Goal: Task Accomplishment & Management: Complete application form

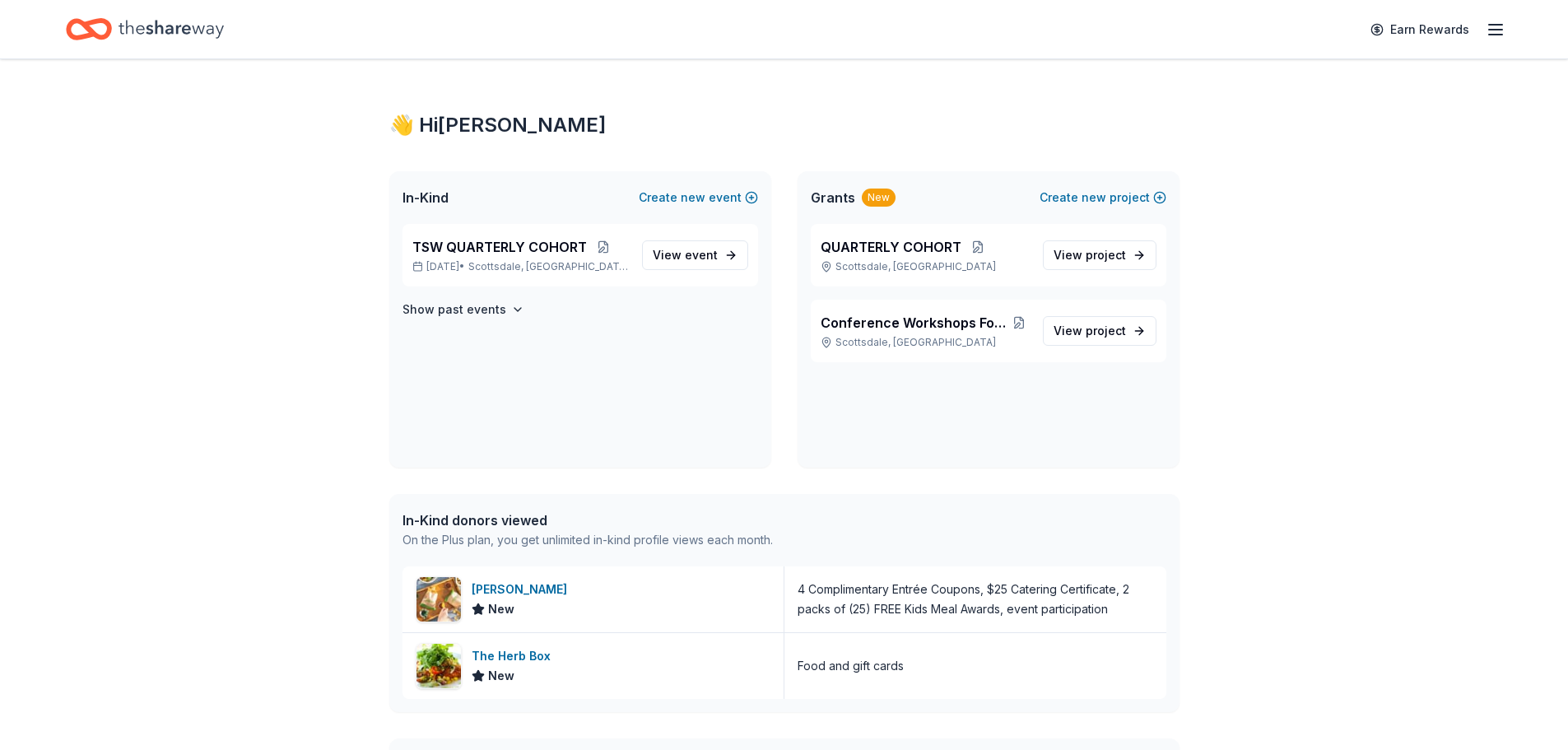
click at [1377, 348] on div "👋 Hi [PERSON_NAME] In-Kind Create new event TSW QUARTERLY COHORT [DATE] • [GEOG…" at bounding box center [784, 521] width 1568 height 923
click at [700, 257] on span "event" at bounding box center [701, 254] width 33 height 14
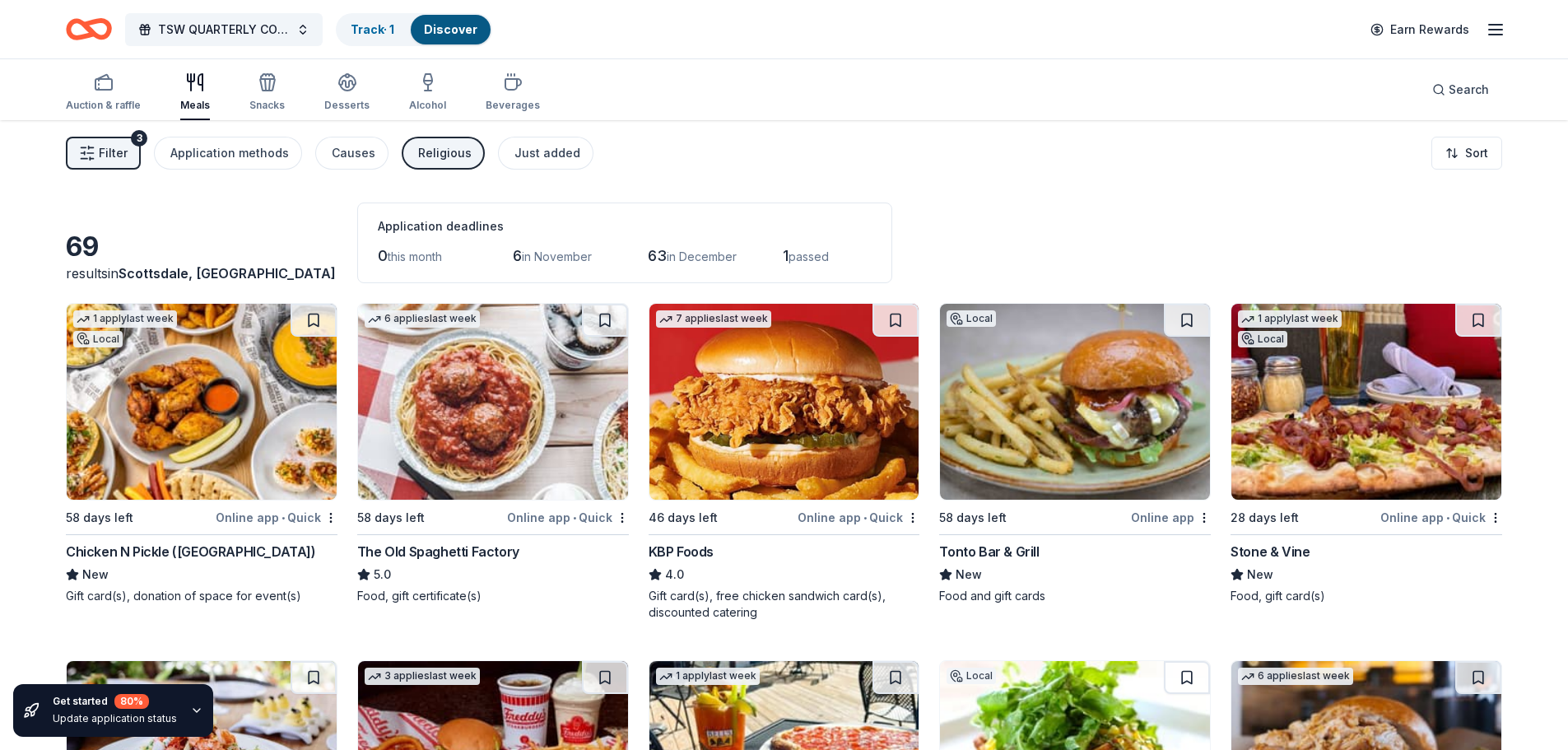
click at [223, 389] on img at bounding box center [202, 401] width 270 height 196
click at [126, 150] on span "Filter" at bounding box center [112, 153] width 29 height 20
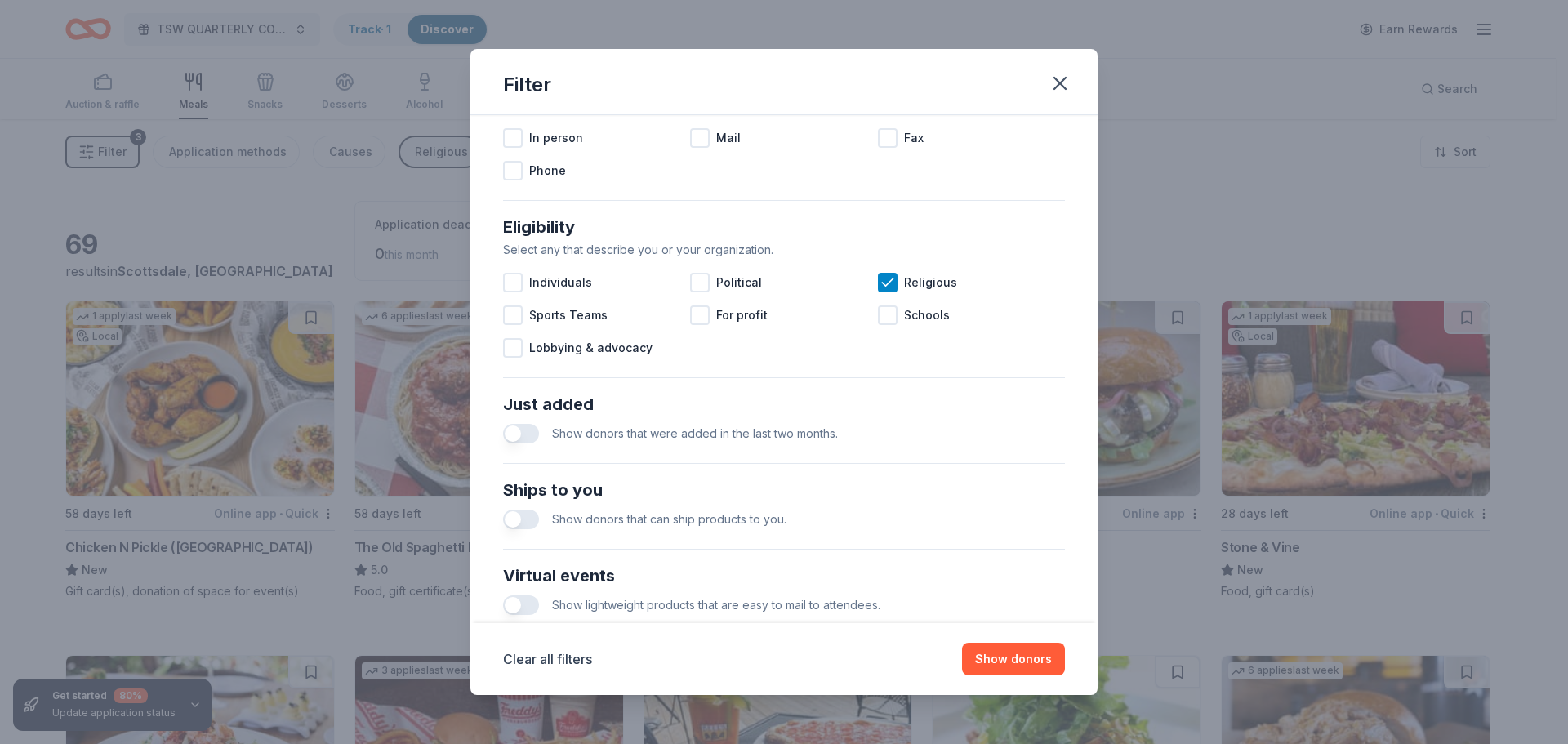
scroll to position [408, 0]
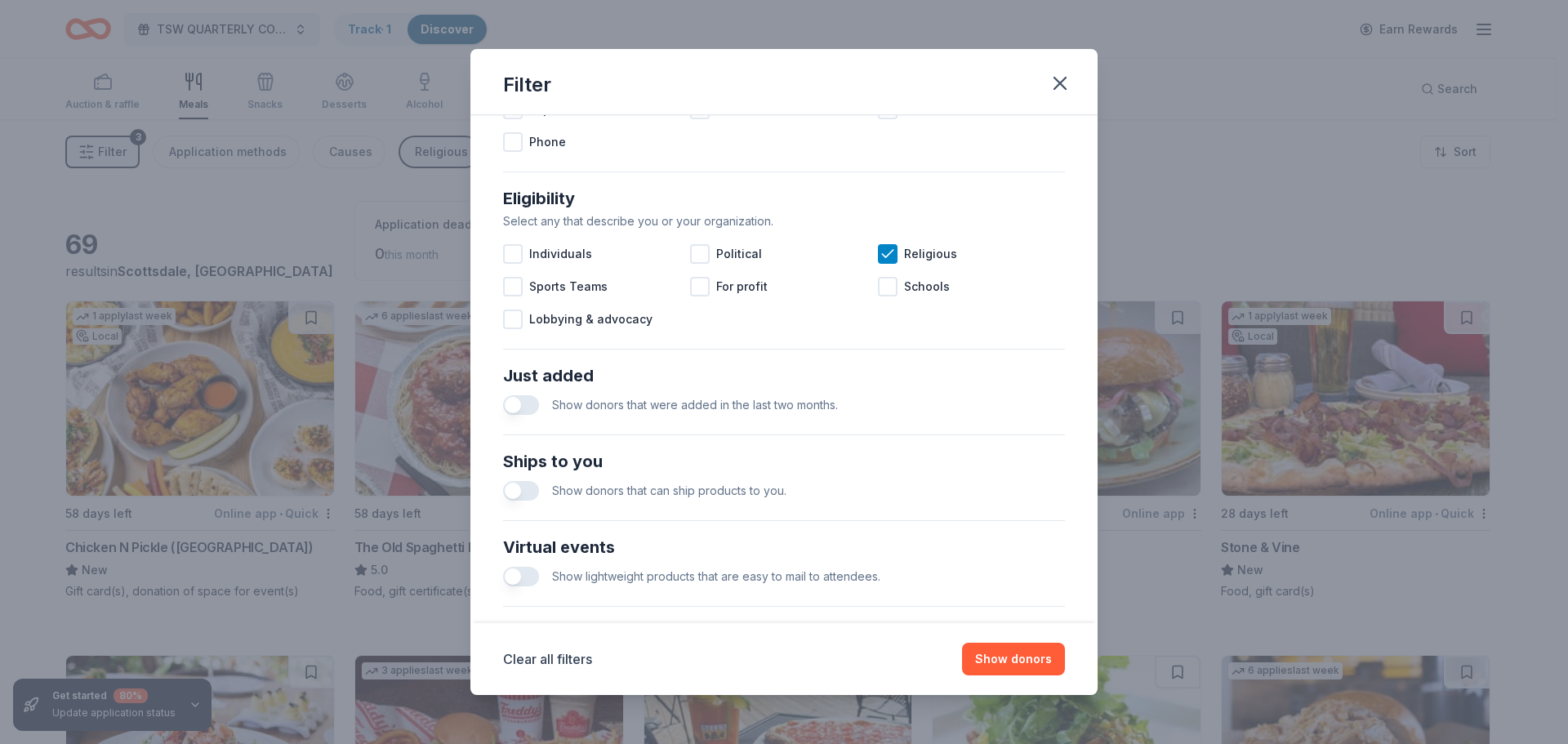
click at [517, 403] on button "button" at bounding box center [521, 405] width 35 height 20
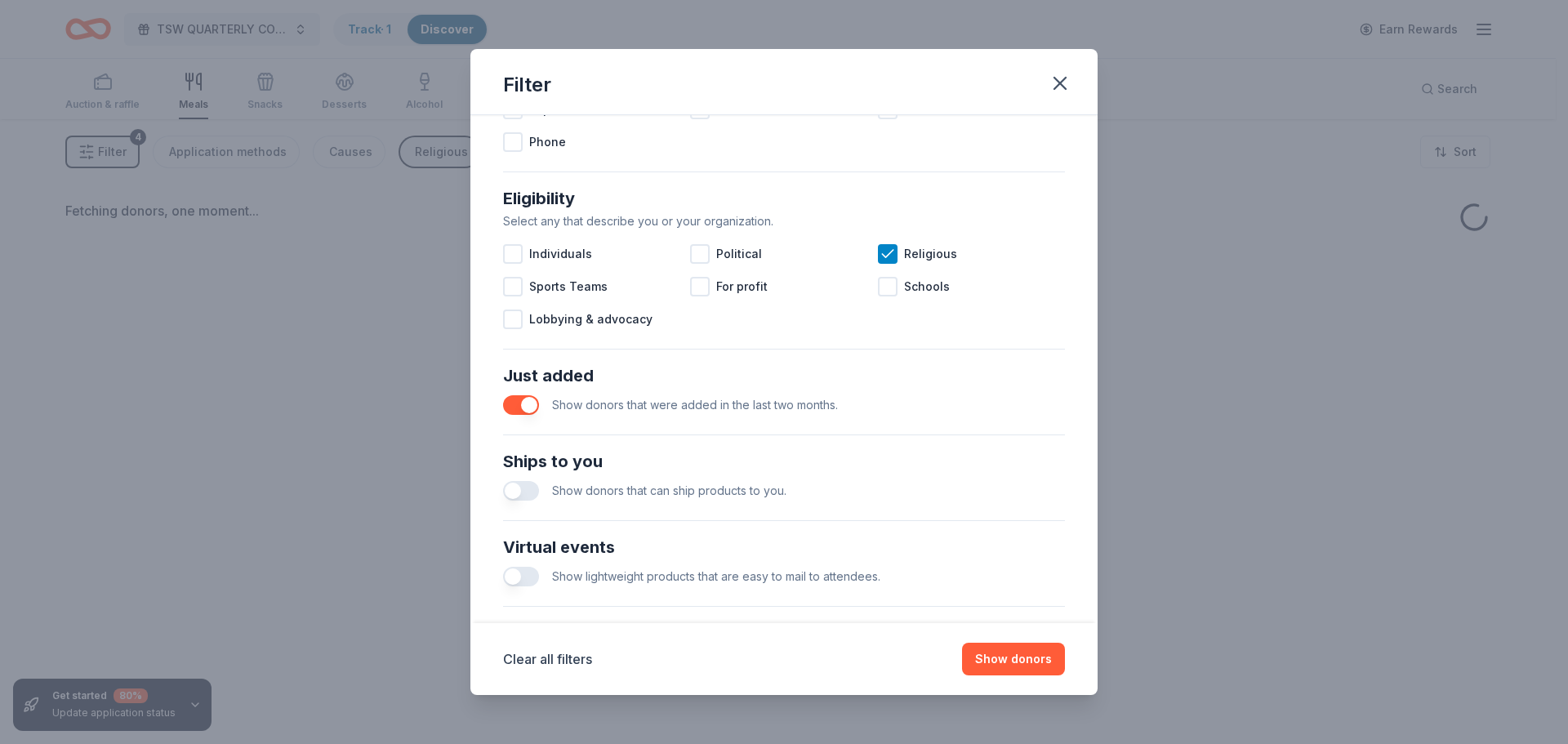
click at [529, 406] on button "button" at bounding box center [521, 405] width 35 height 20
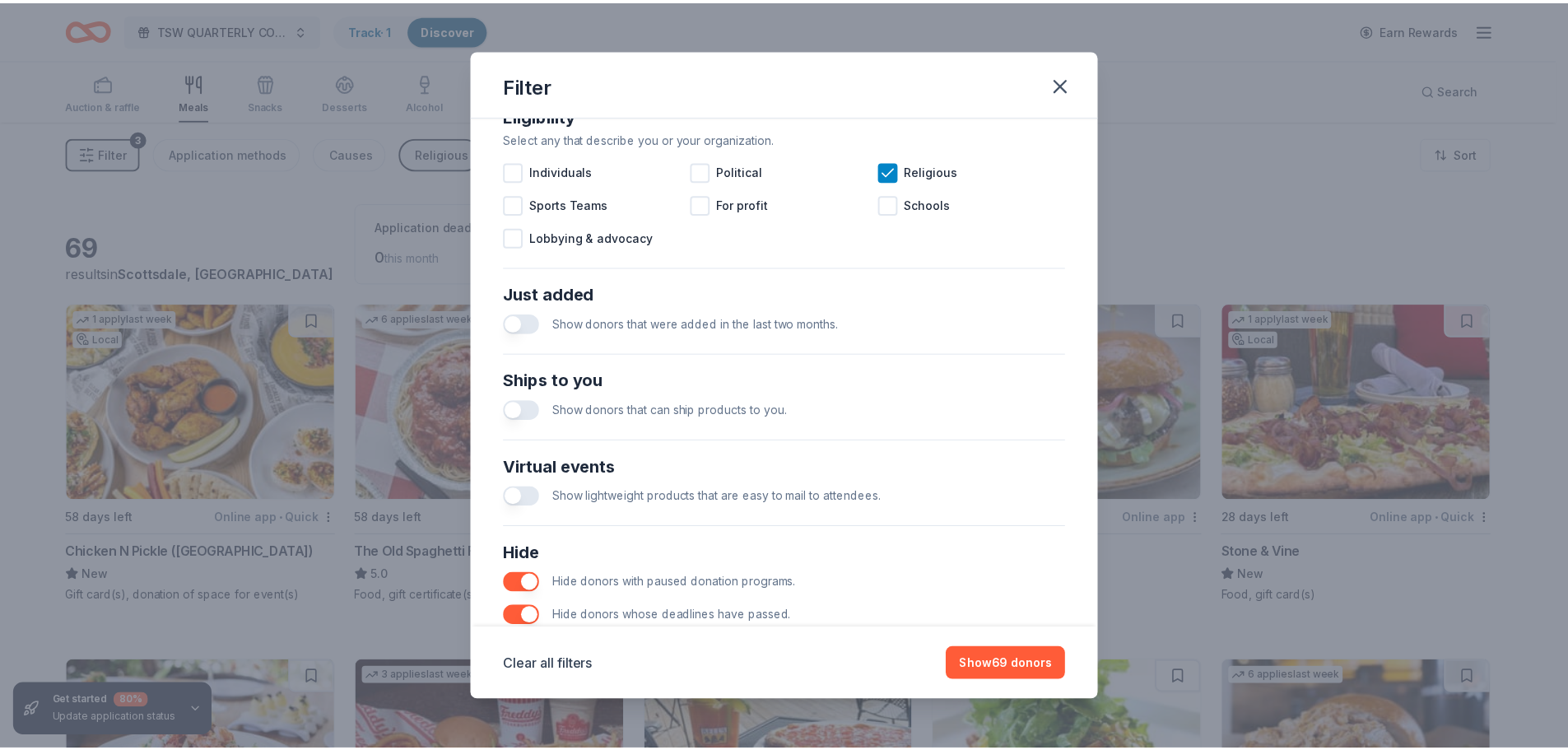
scroll to position [573, 0]
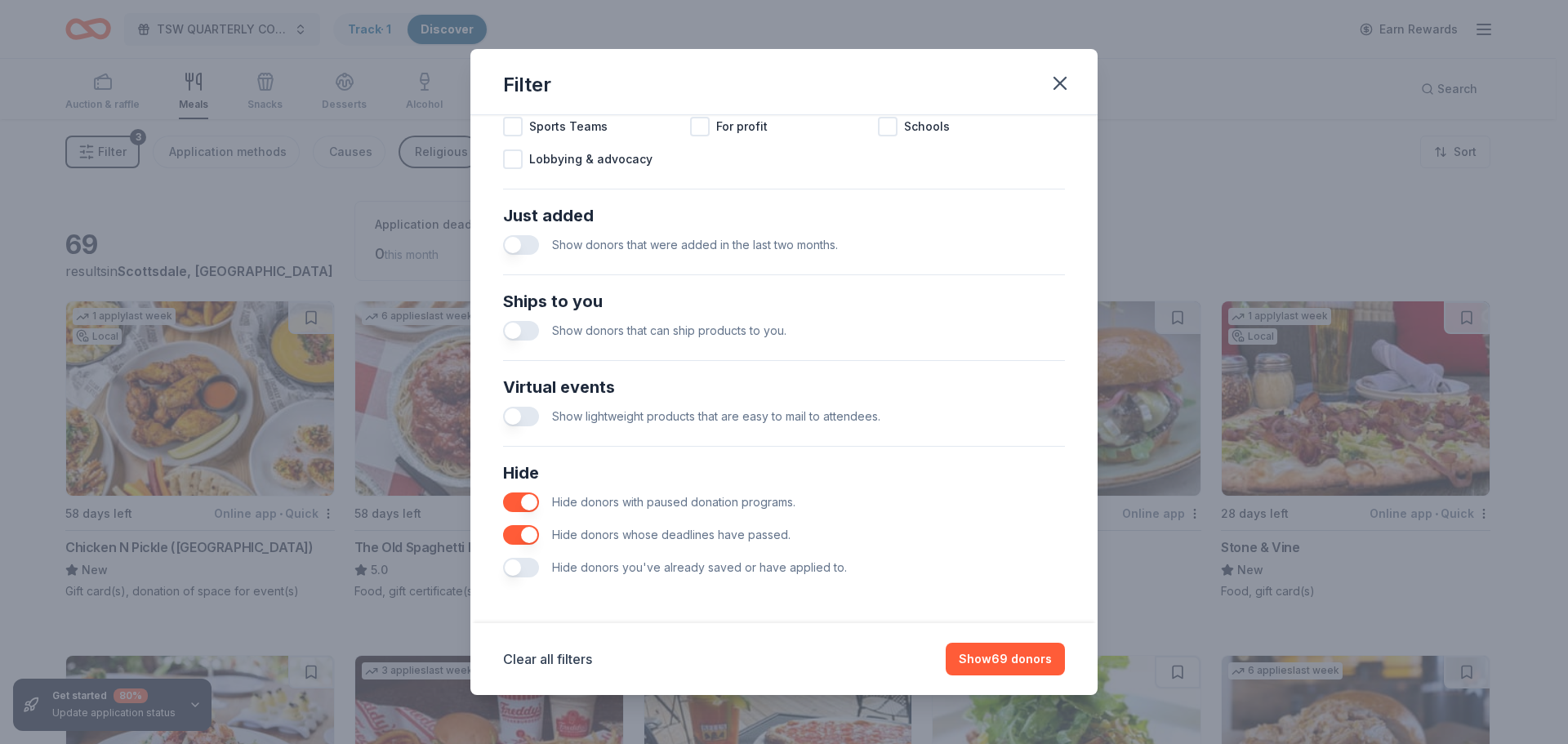
click at [517, 329] on button "button" at bounding box center [521, 331] width 35 height 20
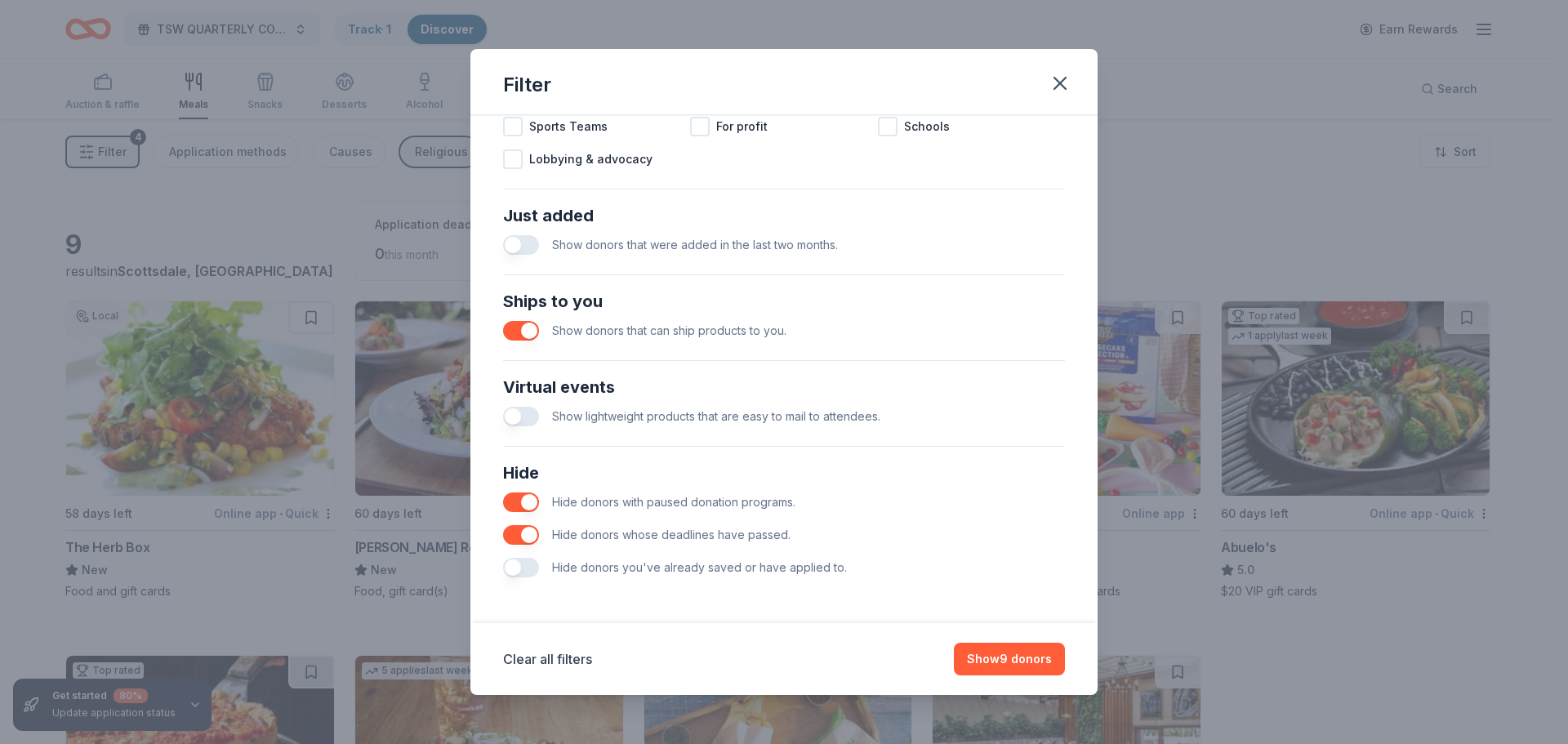
click at [517, 415] on button "button" at bounding box center [521, 417] width 35 height 20
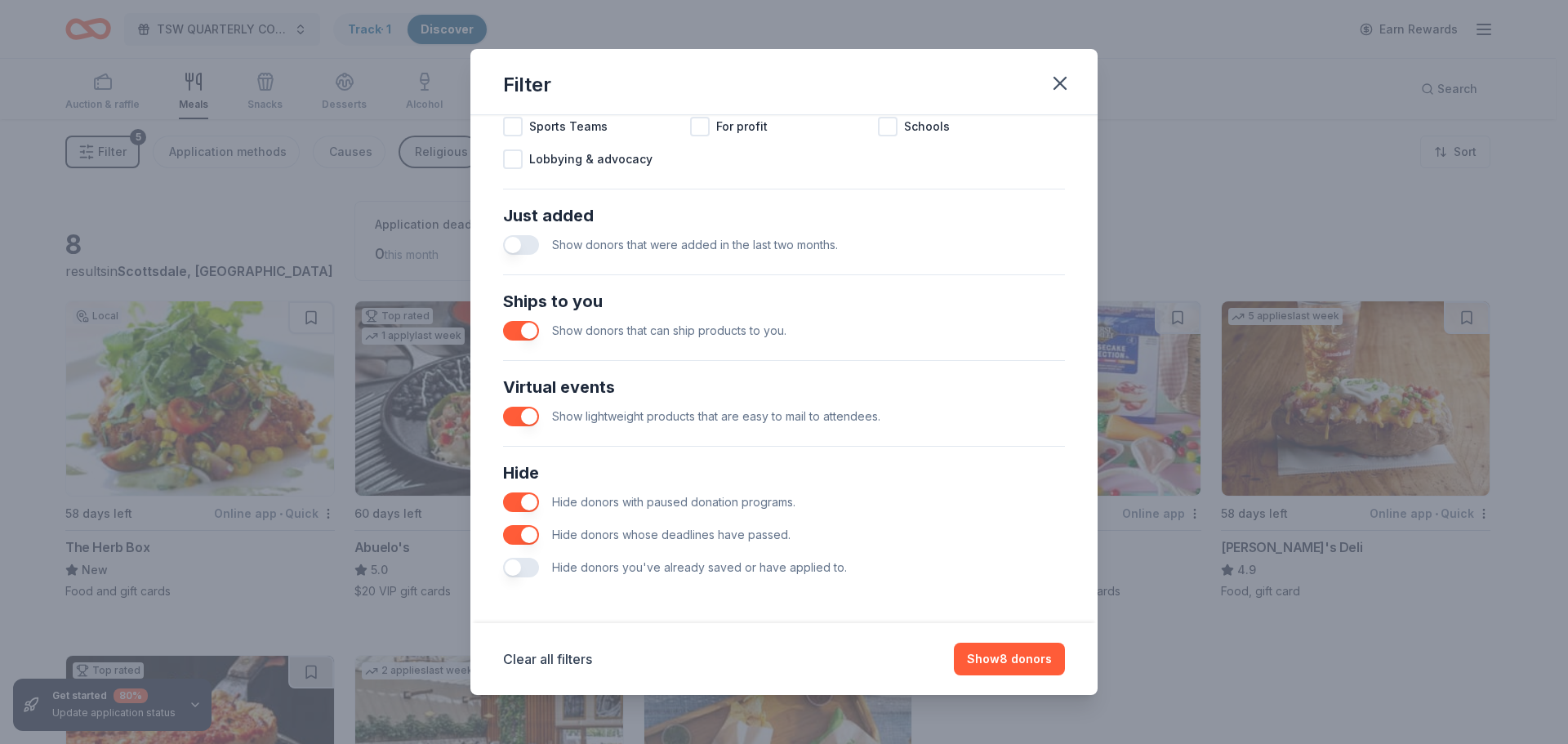
click at [523, 497] on button "button" at bounding box center [521, 503] width 35 height 20
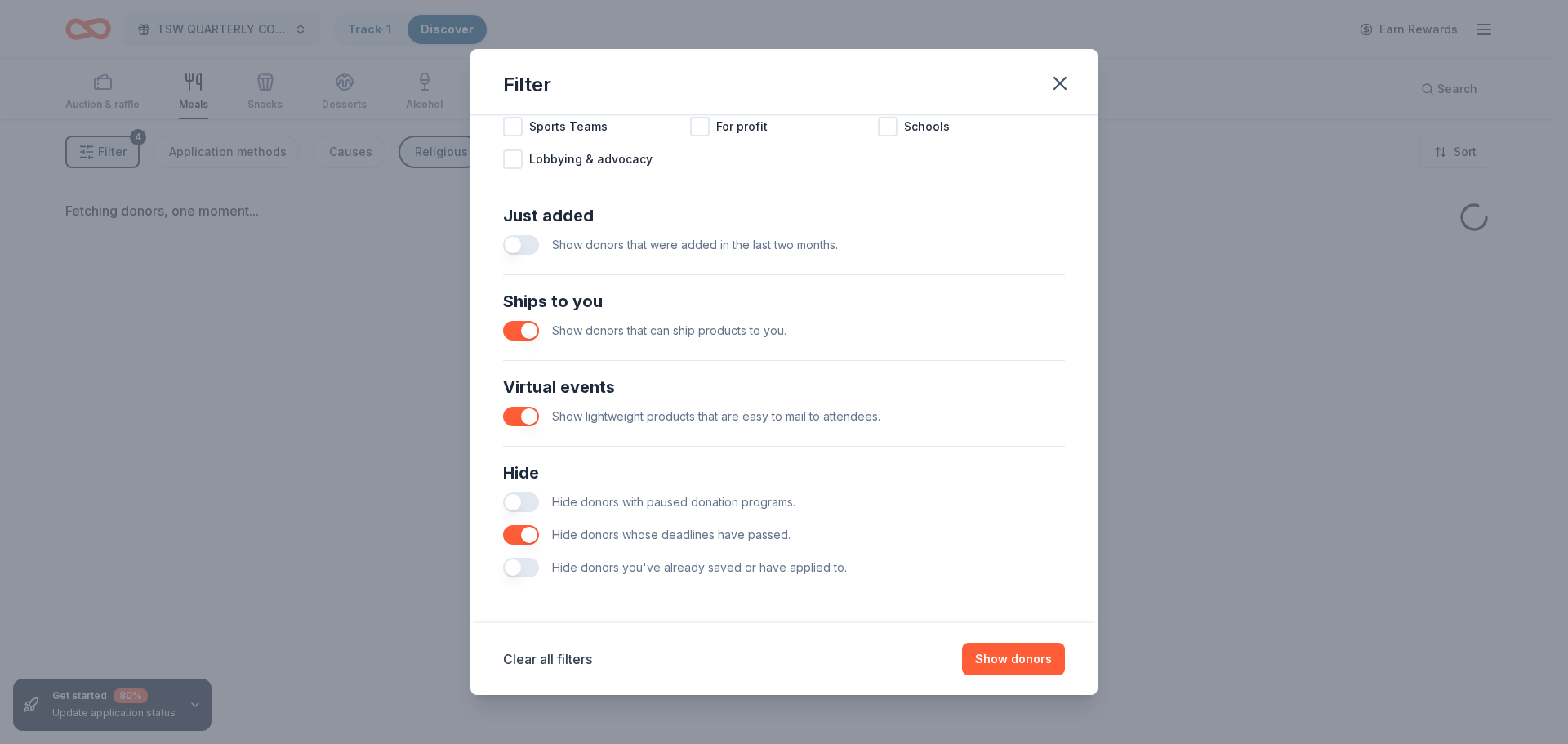
click at [512, 497] on button "button" at bounding box center [521, 503] width 35 height 20
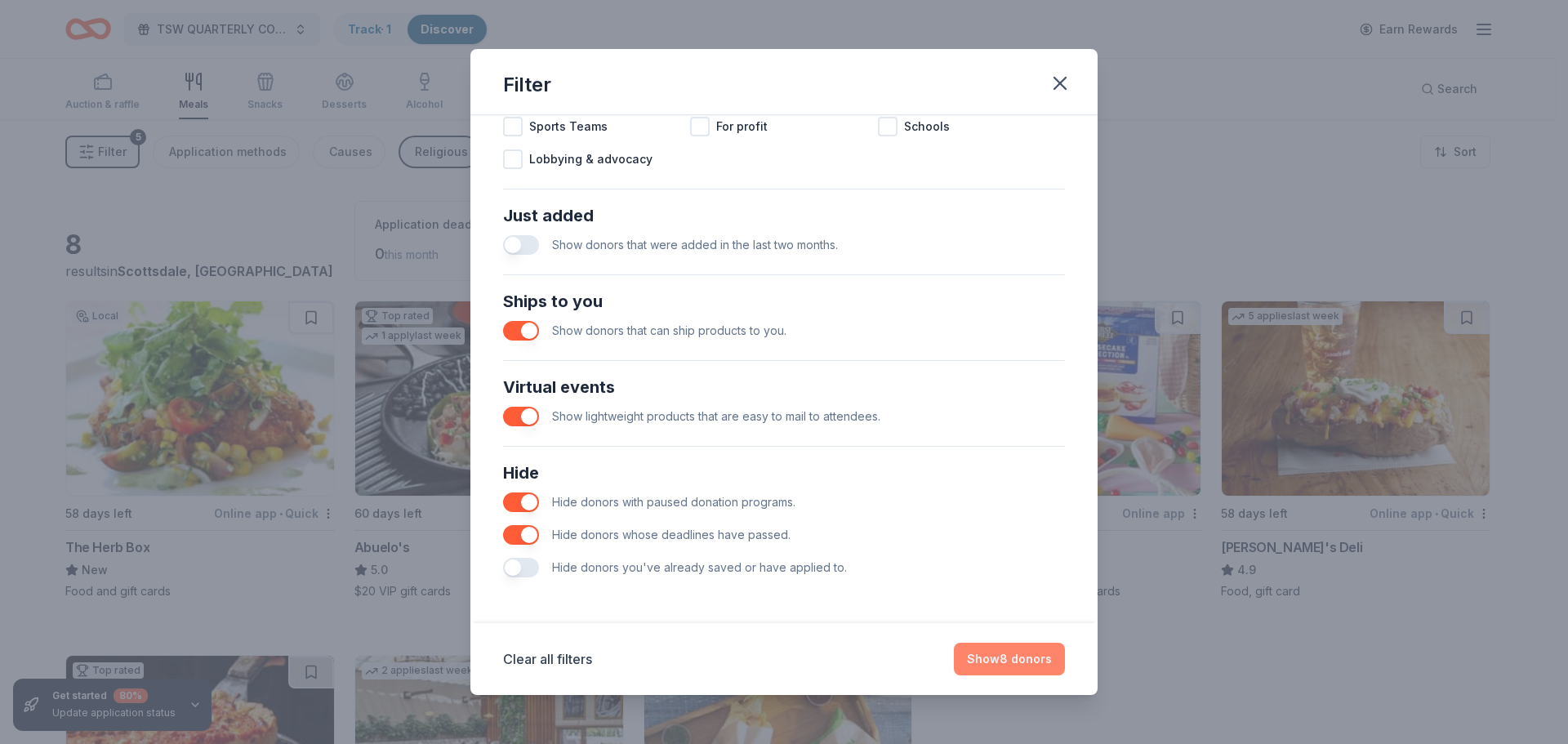
click at [999, 662] on button "Show 8 donors" at bounding box center [1009, 658] width 111 height 33
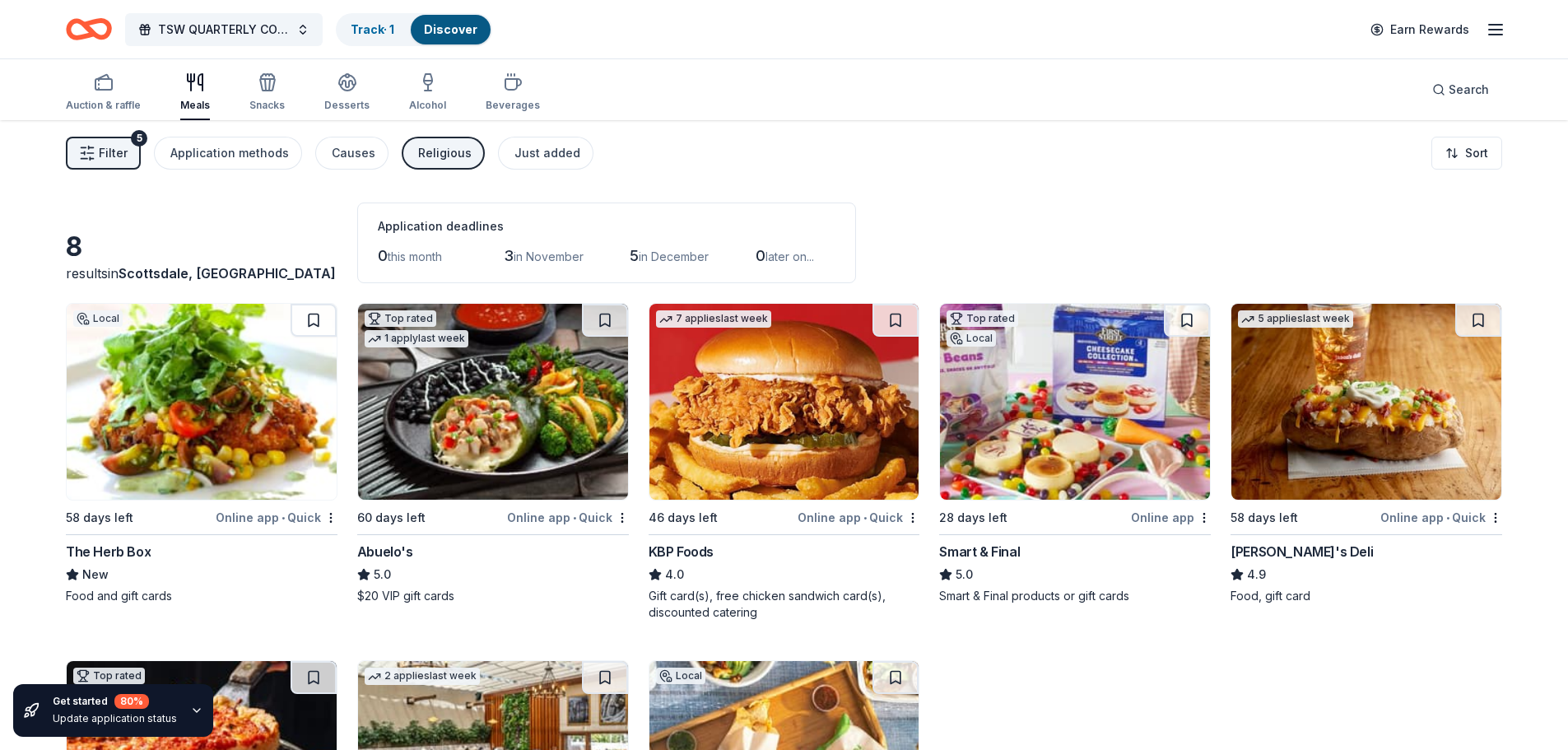
click at [144, 435] on img at bounding box center [202, 401] width 270 height 196
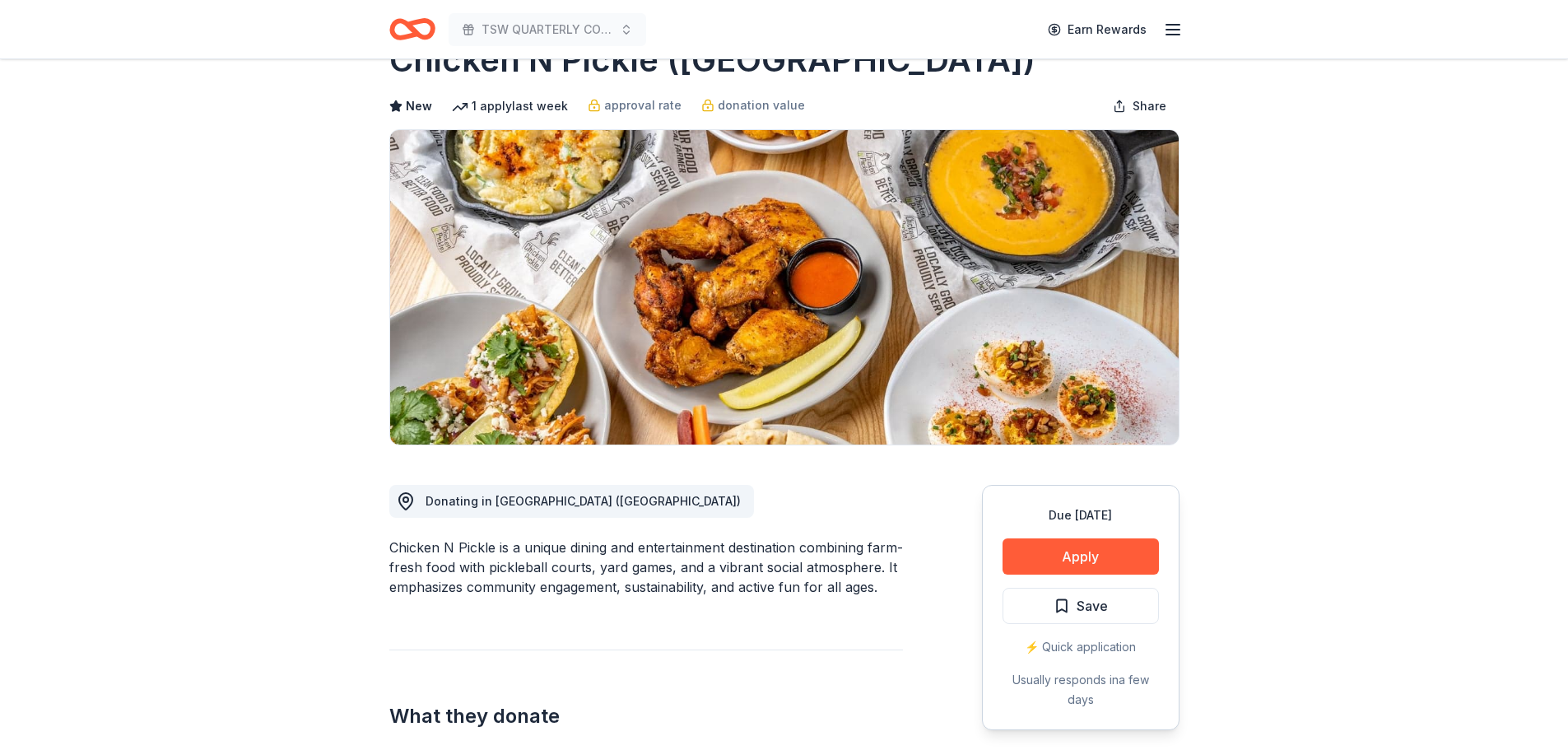
scroll to position [82, 0]
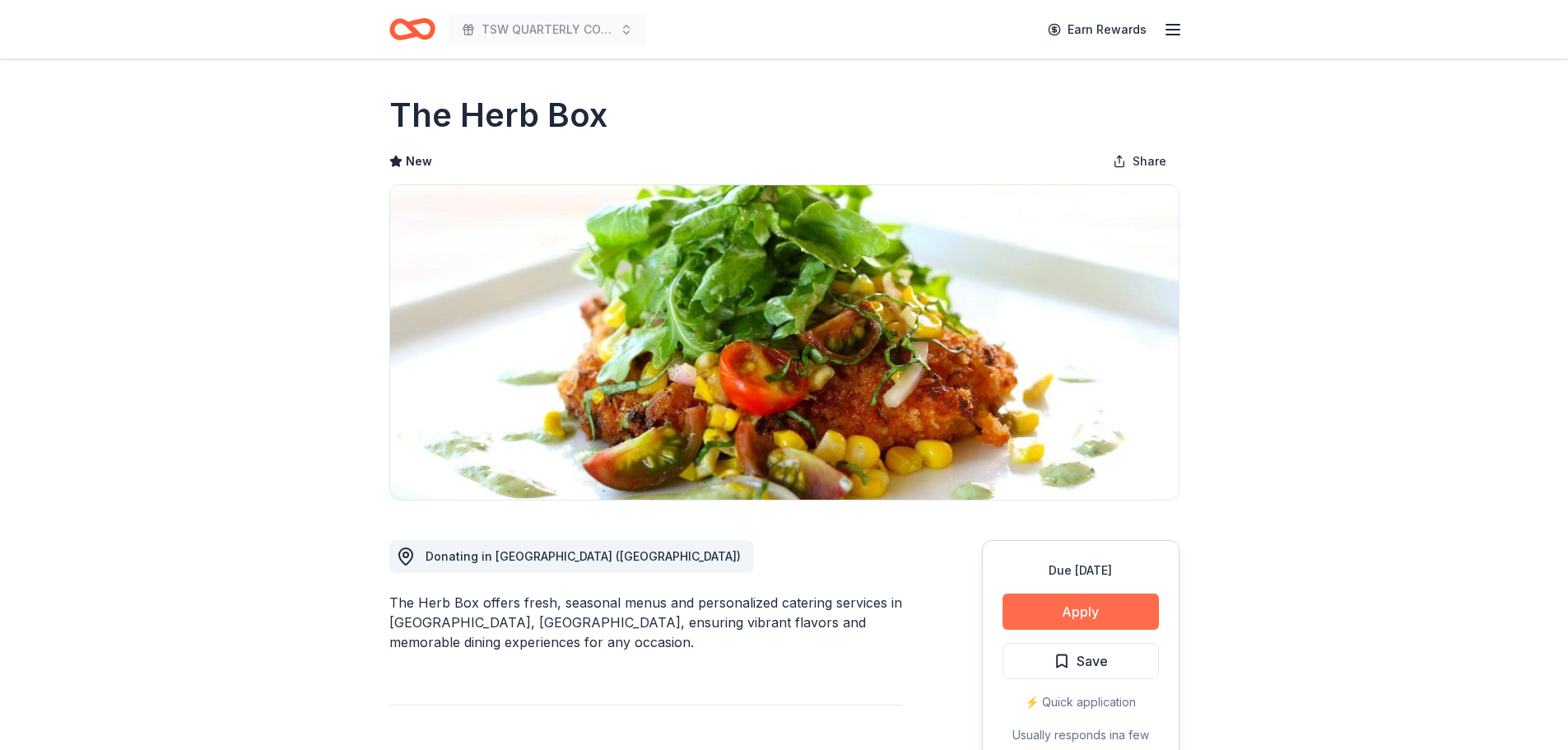
click at [1065, 612] on button "Apply" at bounding box center [1079, 612] width 156 height 36
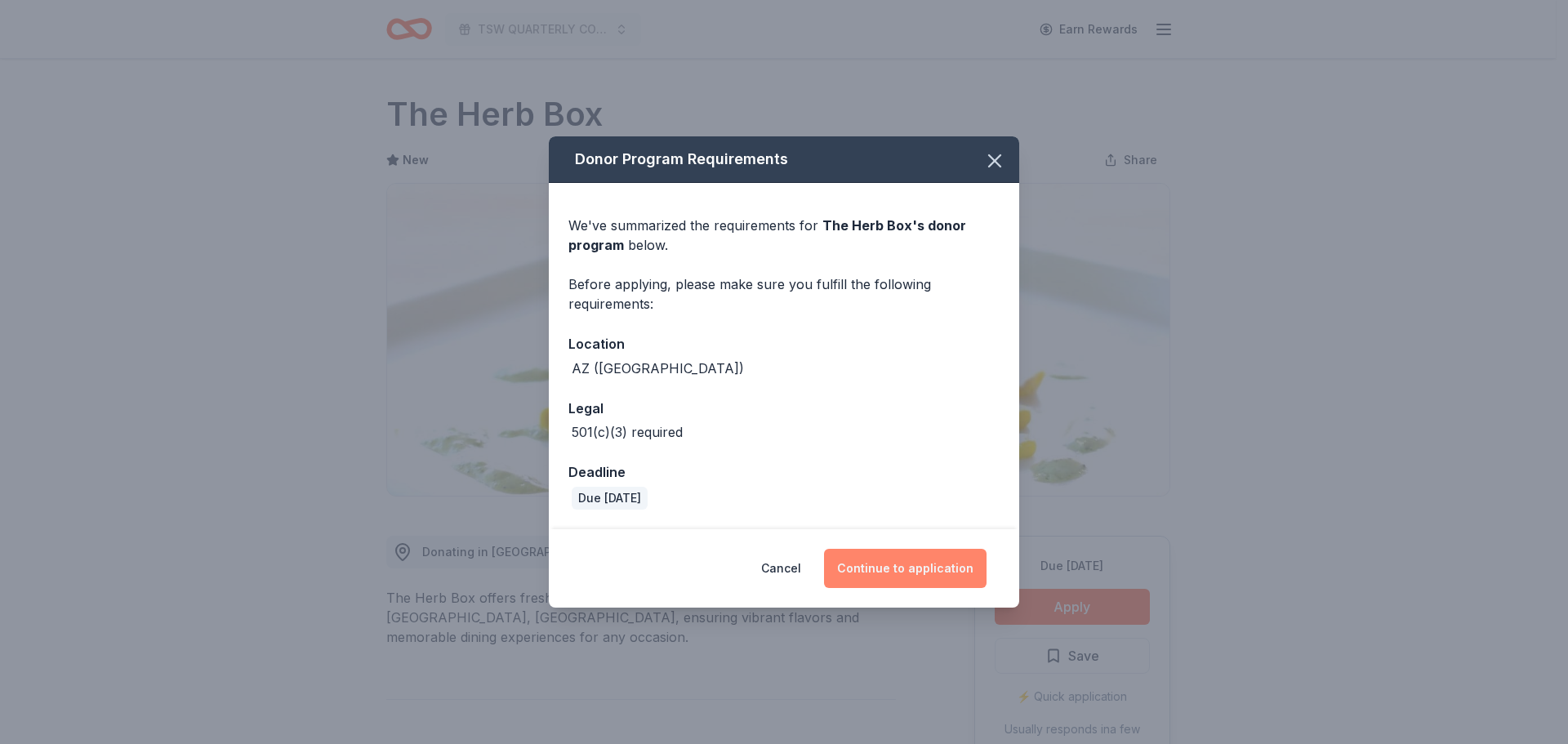
click at [887, 570] on button "Continue to application" at bounding box center [905, 569] width 163 height 39
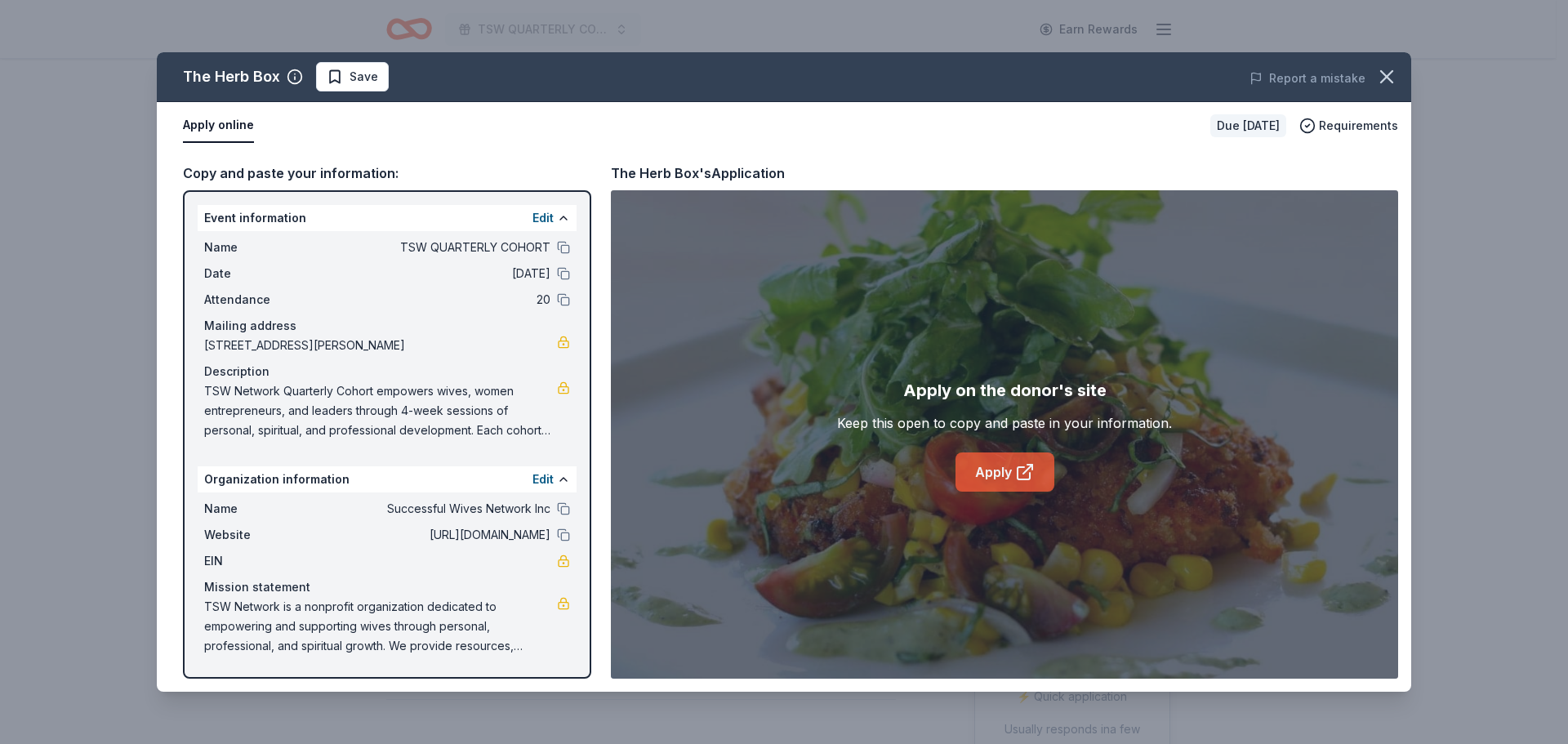
click at [971, 474] on link "Apply" at bounding box center [1005, 472] width 99 height 39
click at [1387, 71] on icon "button" at bounding box center [1387, 76] width 23 height 23
